Goal: Obtain resource: Obtain resource

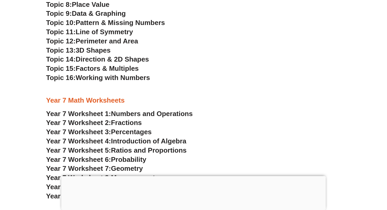
scroll to position [1513, 0]
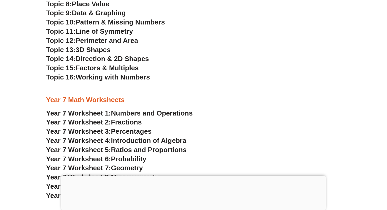
click at [196, 176] on div at bounding box center [193, 176] width 264 height 0
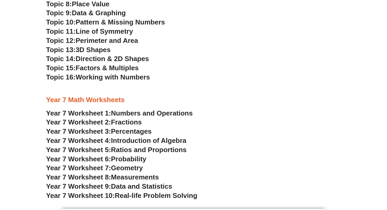
click at [171, 113] on span "Numbers and Operations" at bounding box center [152, 113] width 82 height 8
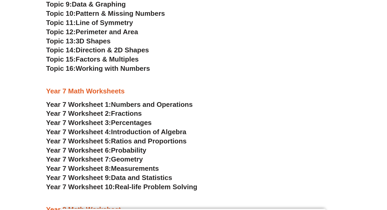
scroll to position [1523, 0]
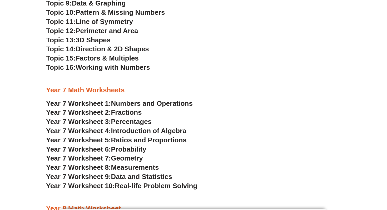
click at [134, 157] on span "Geometry" at bounding box center [127, 158] width 32 height 8
click at [237, 65] on h3 "Topic 16: Working with Numbers" at bounding box center [193, 67] width 295 height 9
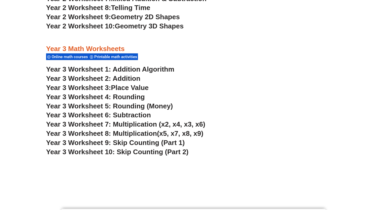
scroll to position [741, 0]
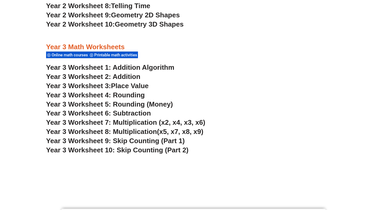
click at [151, 103] on span "Year 3 Worksheet 5: Rounding (Money)" at bounding box center [109, 104] width 127 height 8
click at [261, 69] on h3 "Year 3 Worksheet 1: Addition Algorithm" at bounding box center [193, 67] width 295 height 9
click at [129, 76] on link "Year 3 Worksheet 2: Addition" at bounding box center [93, 77] width 94 height 8
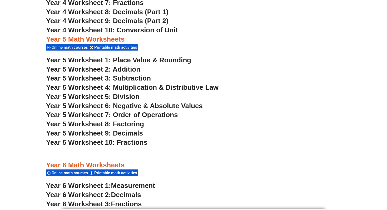
scroll to position [1073, 0]
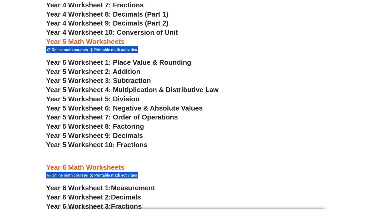
click at [148, 61] on span "Year 5 Worksheet 1: Place Value & Rounding" at bounding box center [118, 62] width 145 height 8
